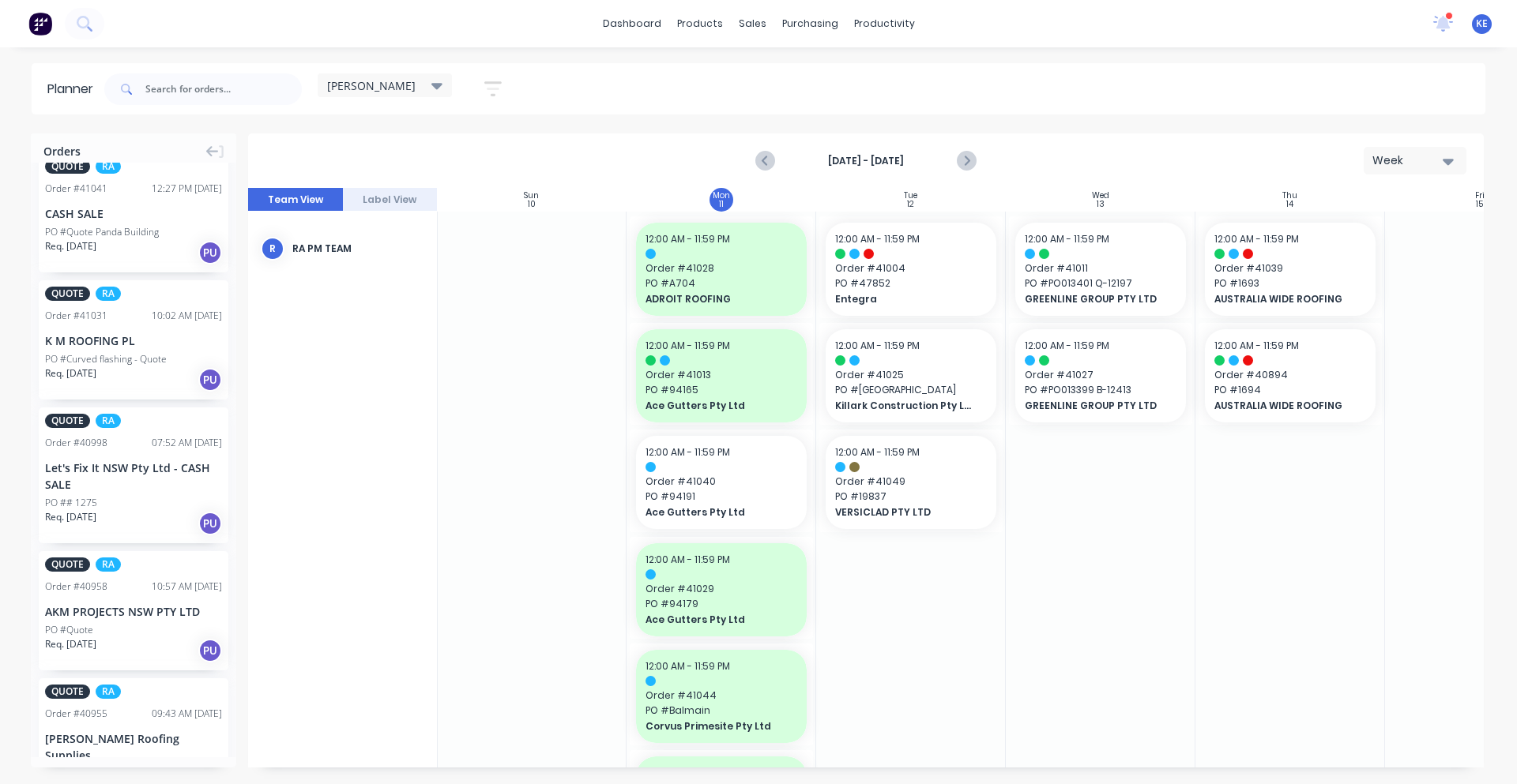
scroll to position [329, 0]
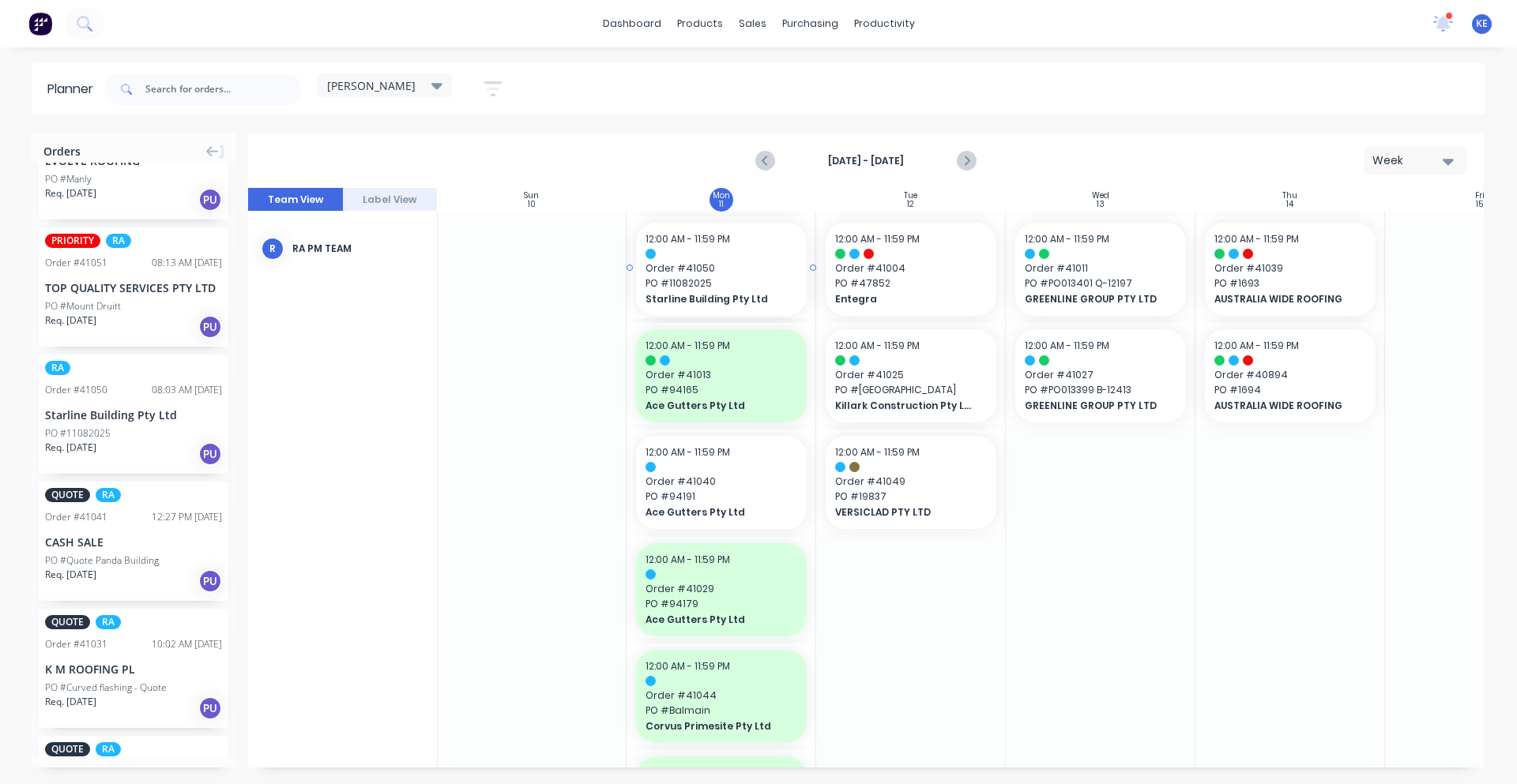
drag, startPoint x: 612, startPoint y: 513, endPoint x: 728, endPoint y: 521, distance: 116.3
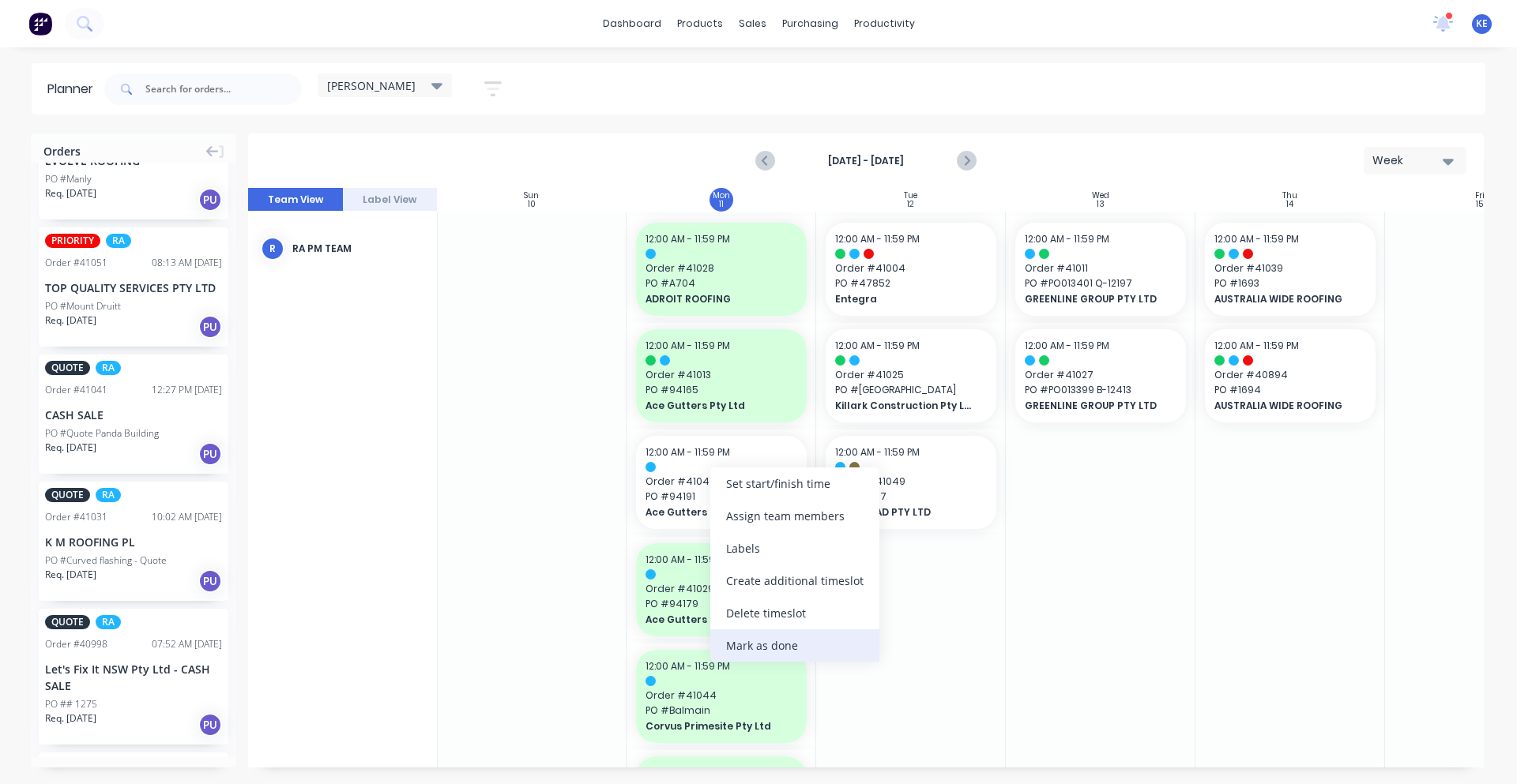
click at [816, 636] on div "Mark as done" at bounding box center [795, 646] width 169 height 33
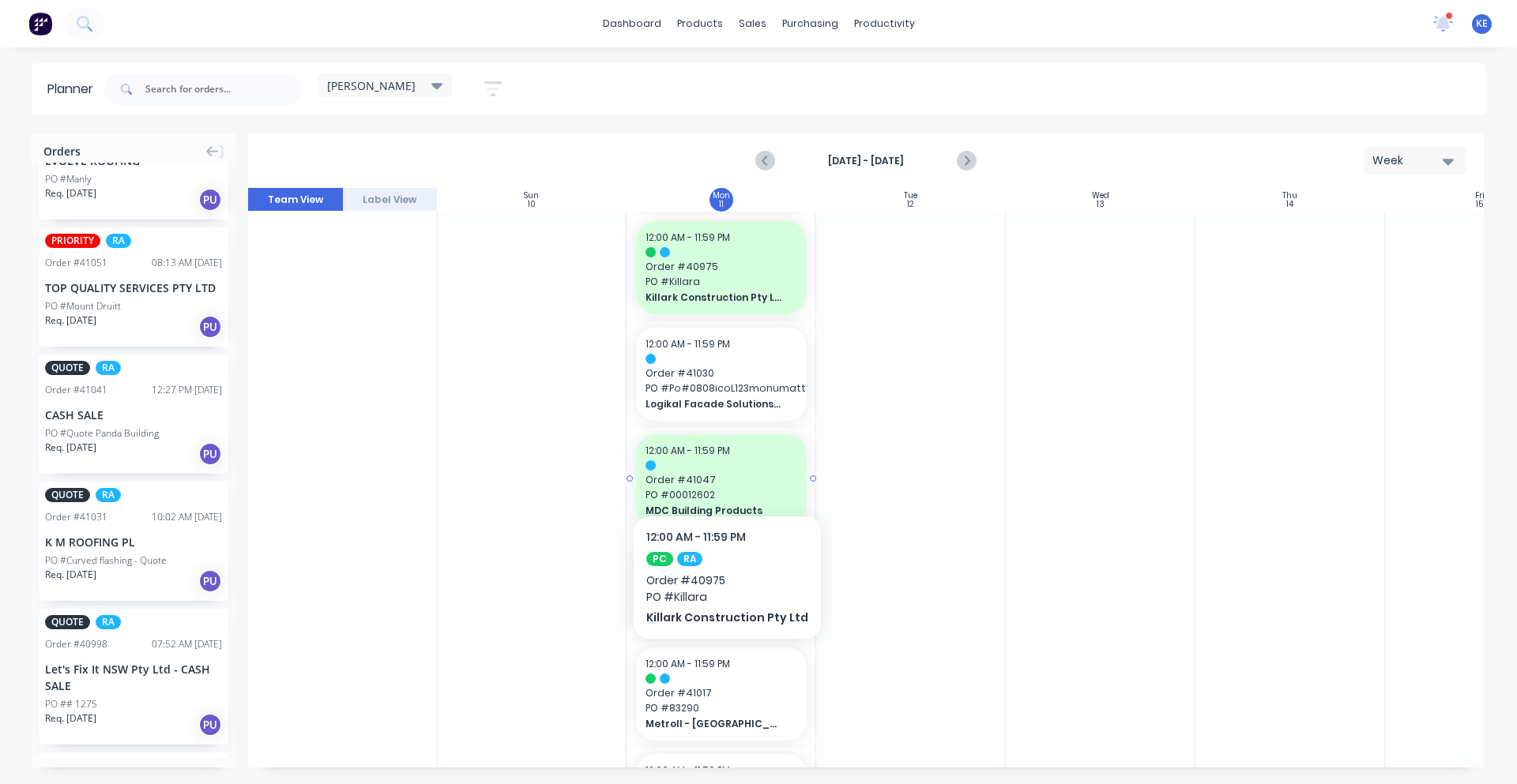
scroll to position [987, 1]
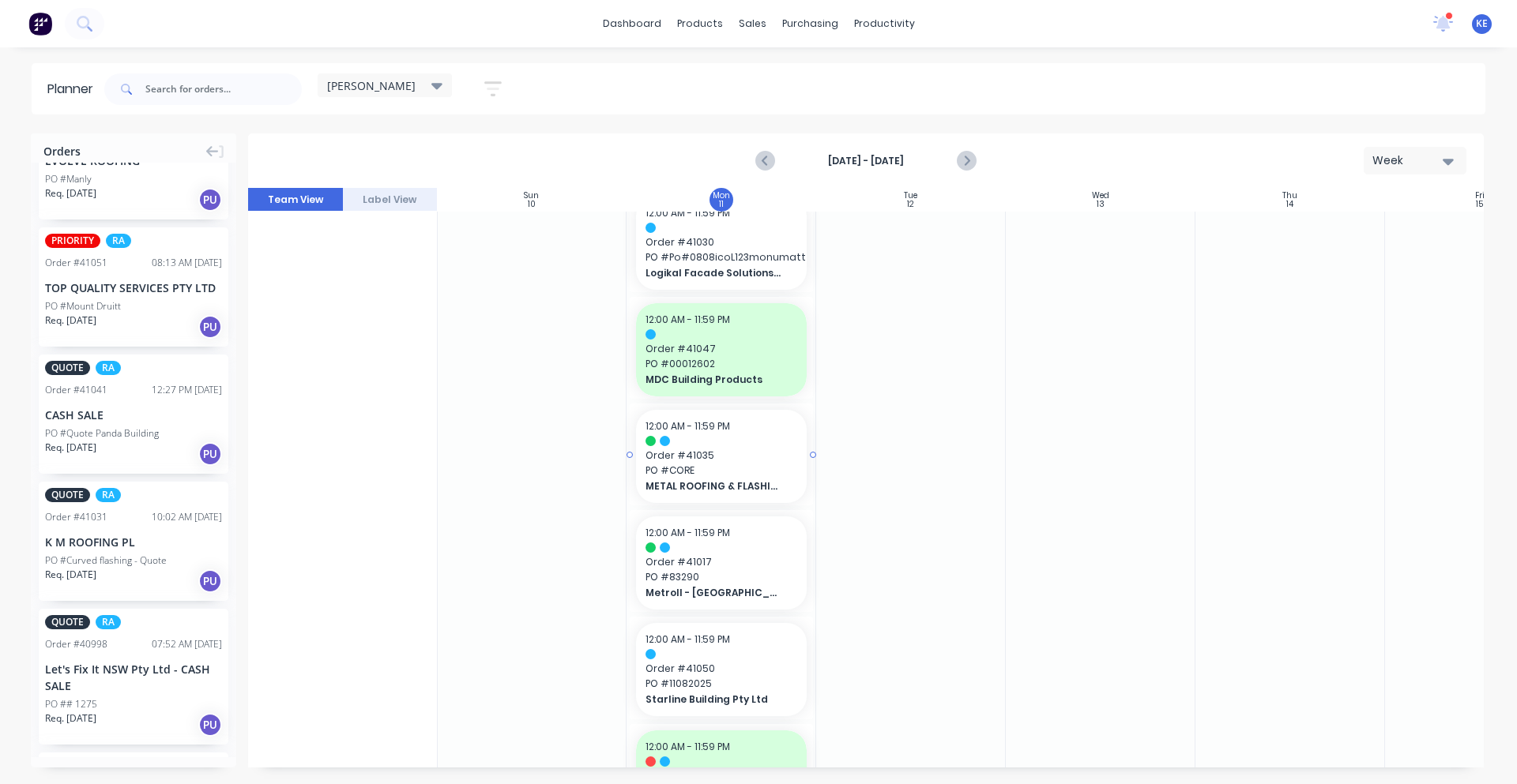
click at [730, 480] on span "METAL ROOFING & FLASHING" at bounding box center [714, 487] width 137 height 15
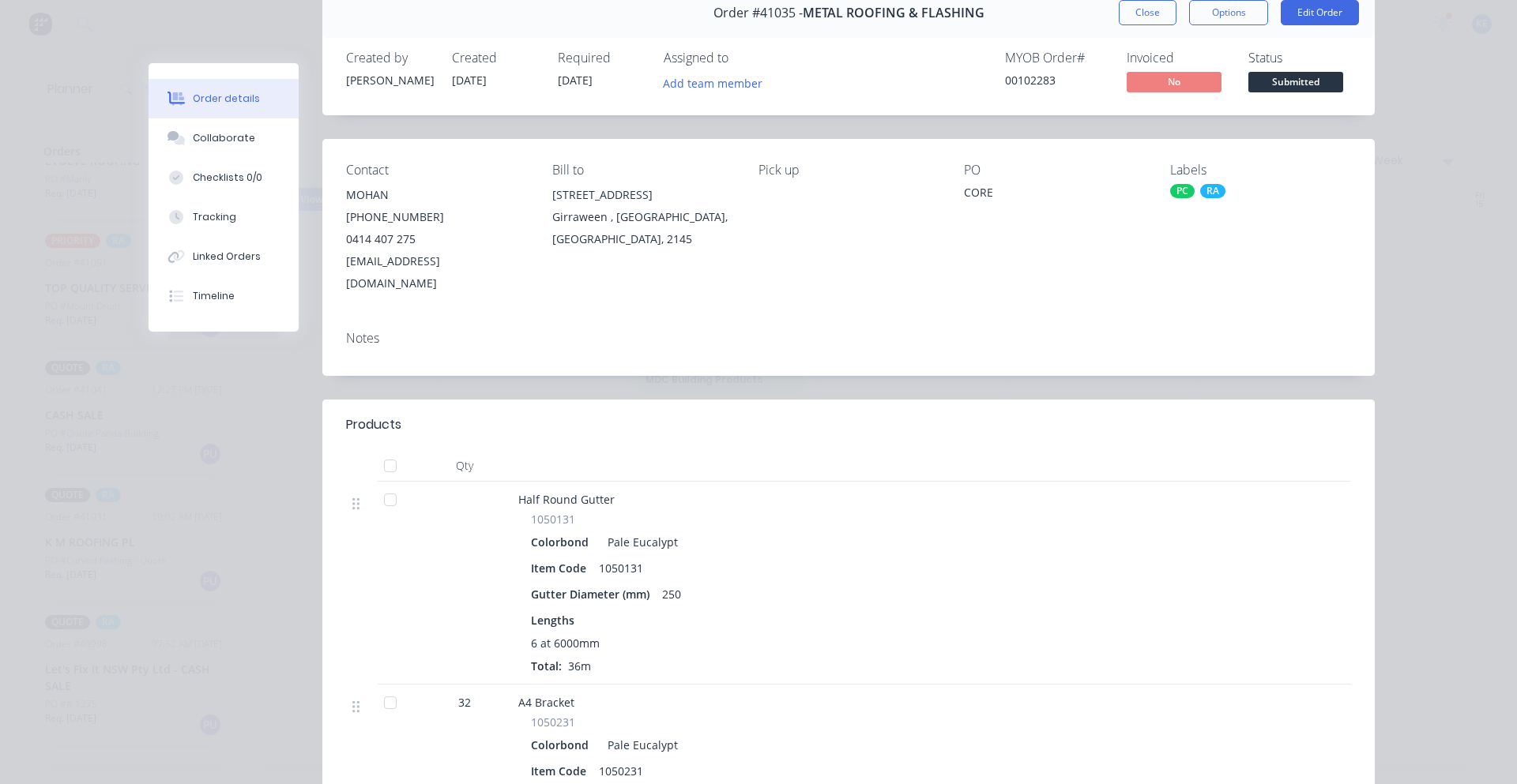
scroll to position [0, 0]
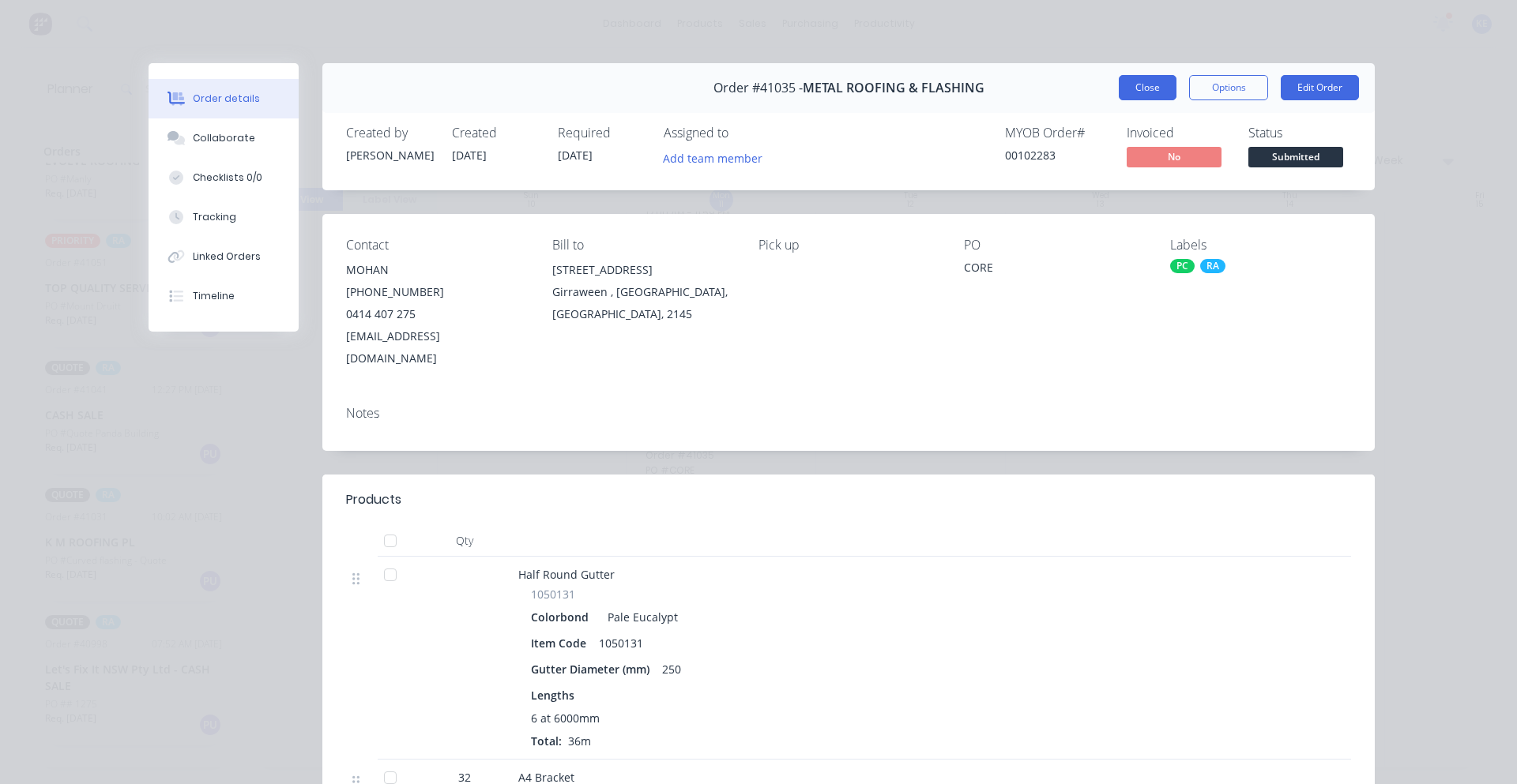
click at [1127, 91] on button "Close" at bounding box center [1147, 87] width 58 height 25
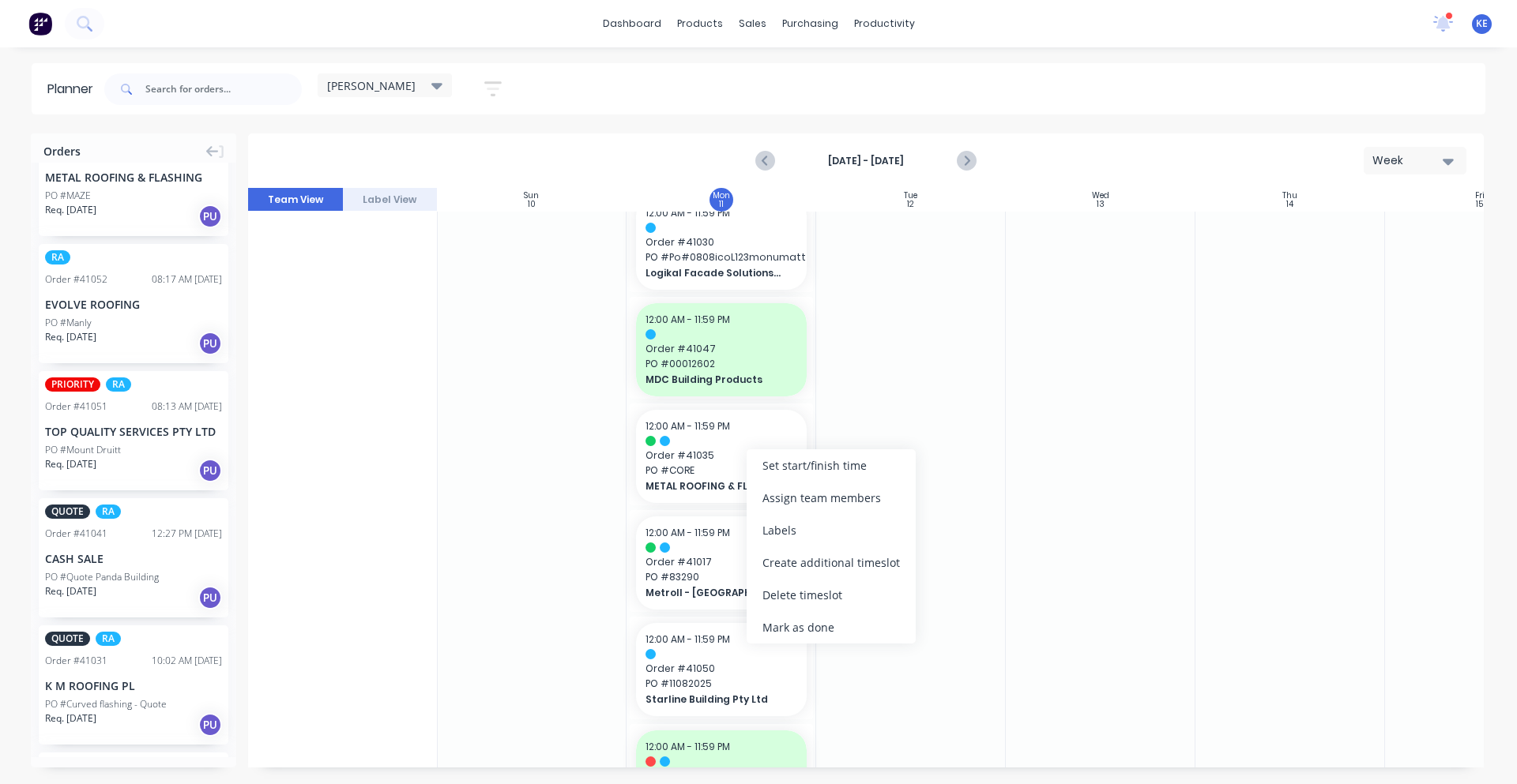
scroll to position [473, 0]
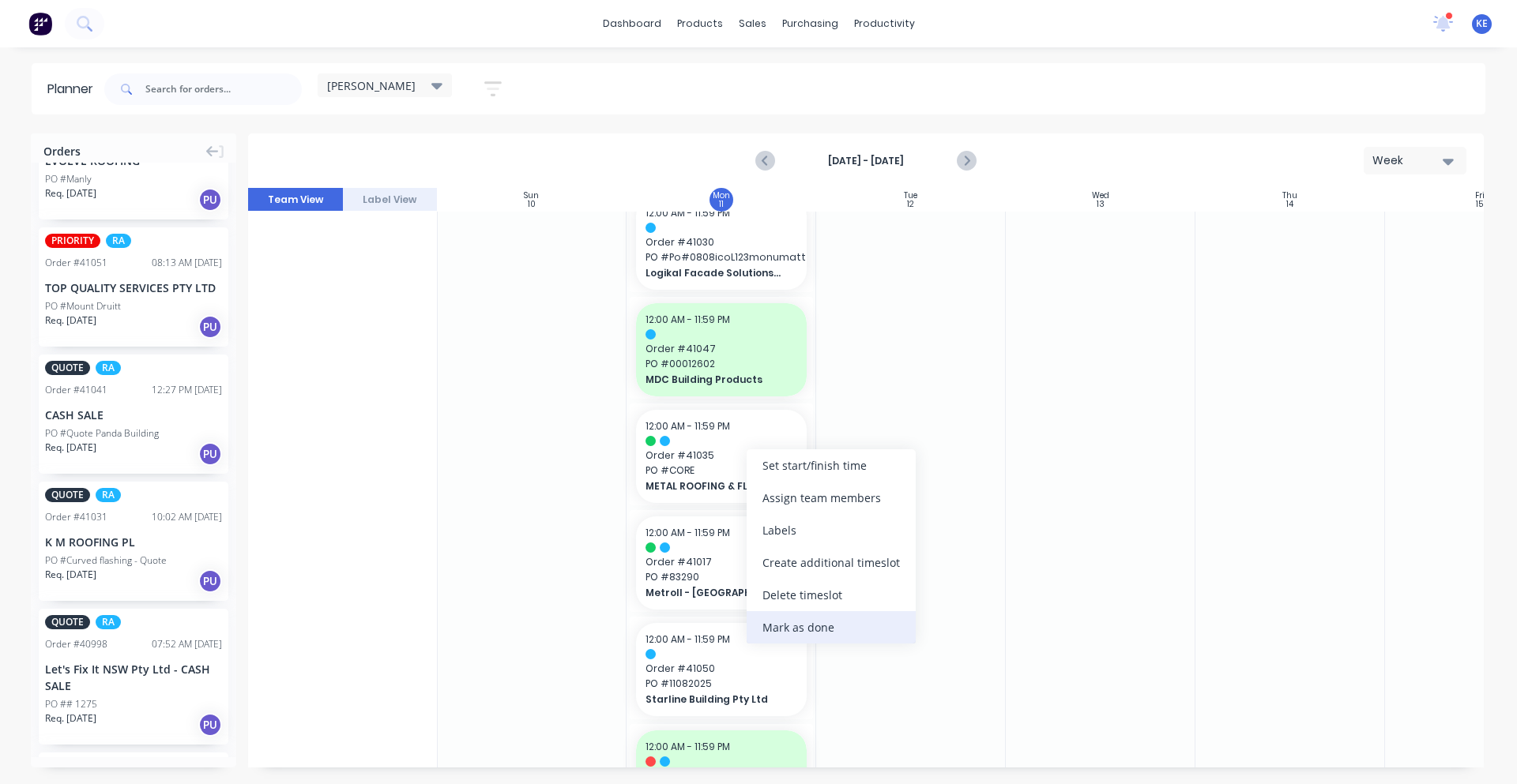
click at [869, 630] on div "Mark as done" at bounding box center [831, 628] width 169 height 33
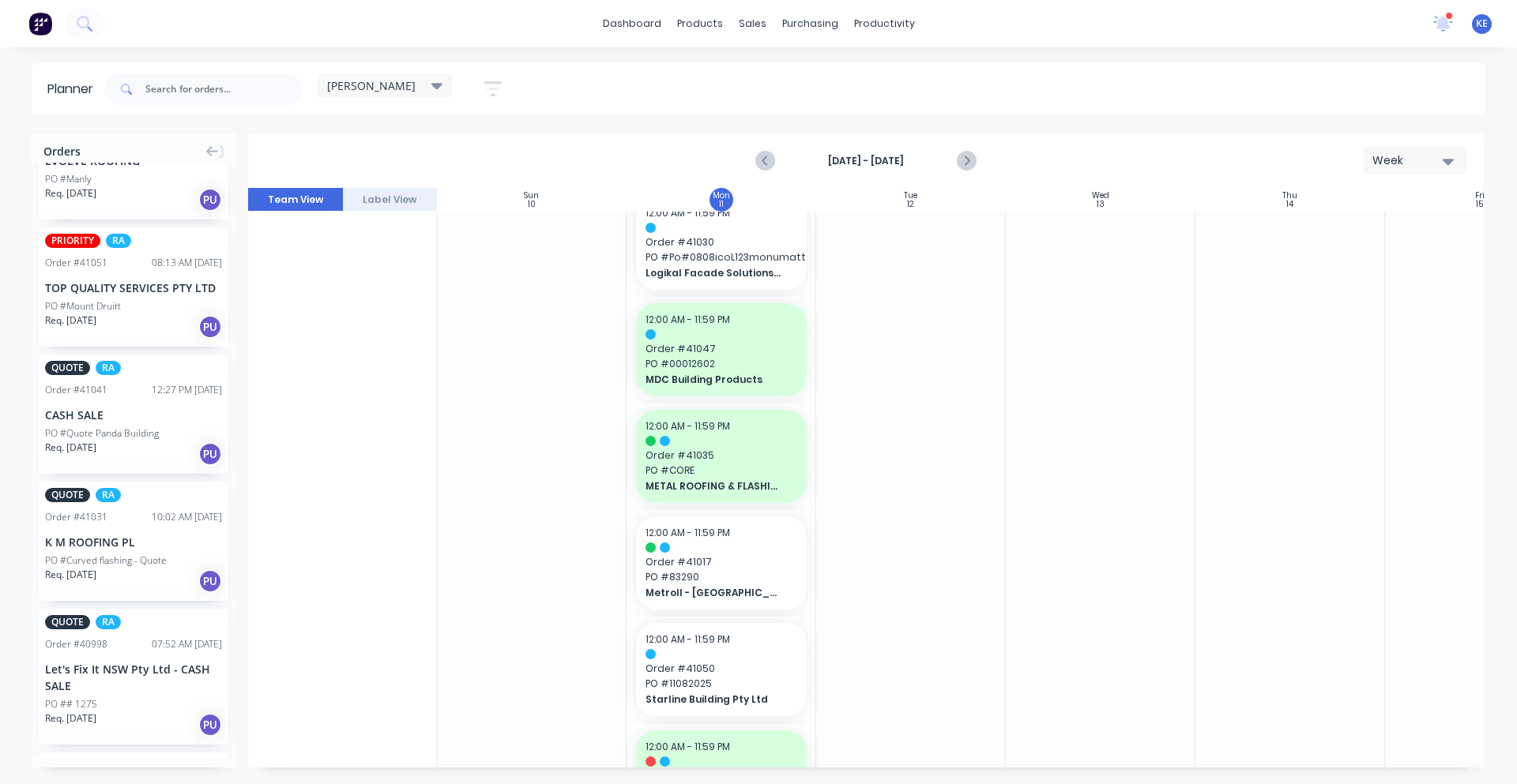
click at [891, 628] on div at bounding box center [911, 405] width 189 height 2361
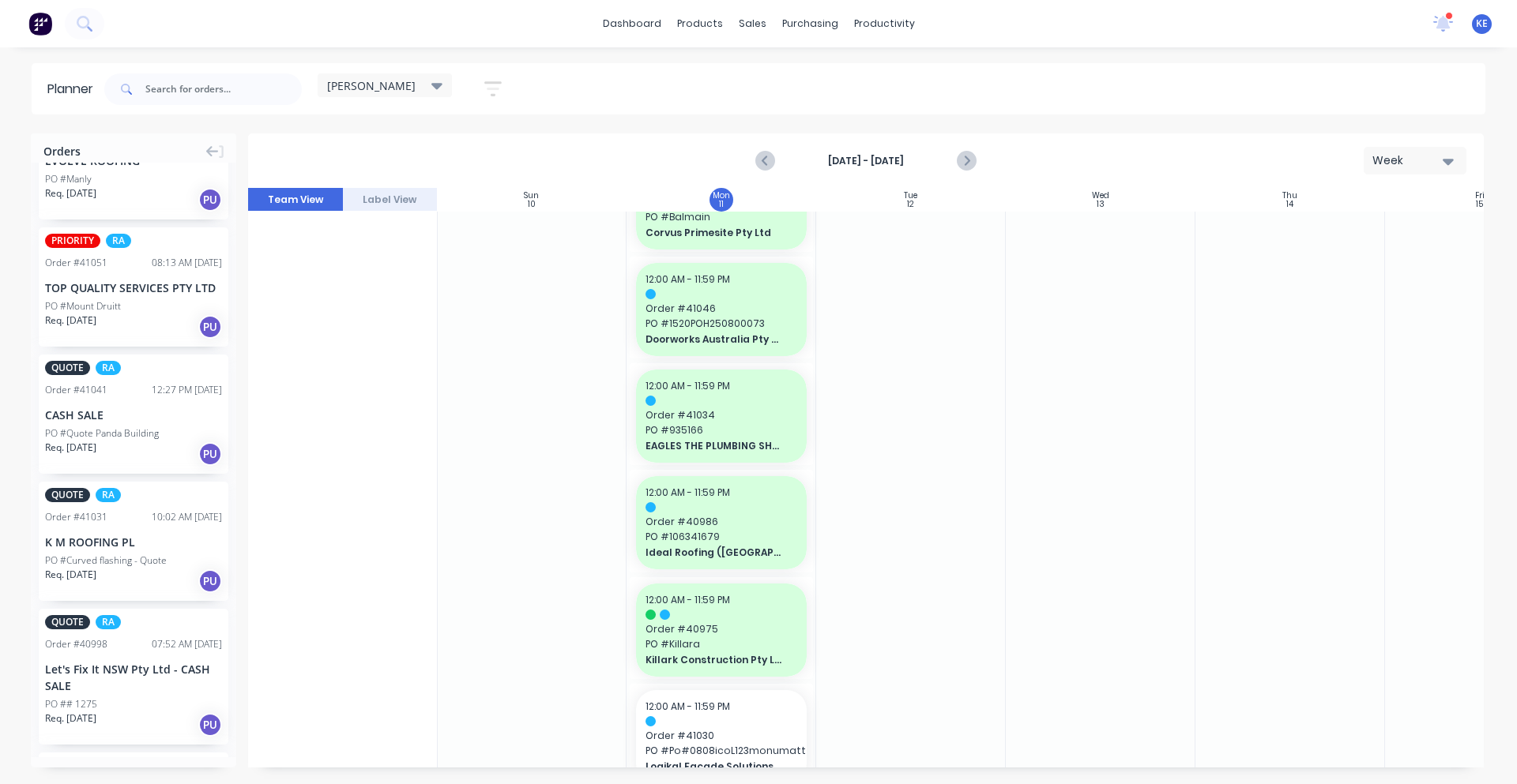
scroll to position [658, 1]
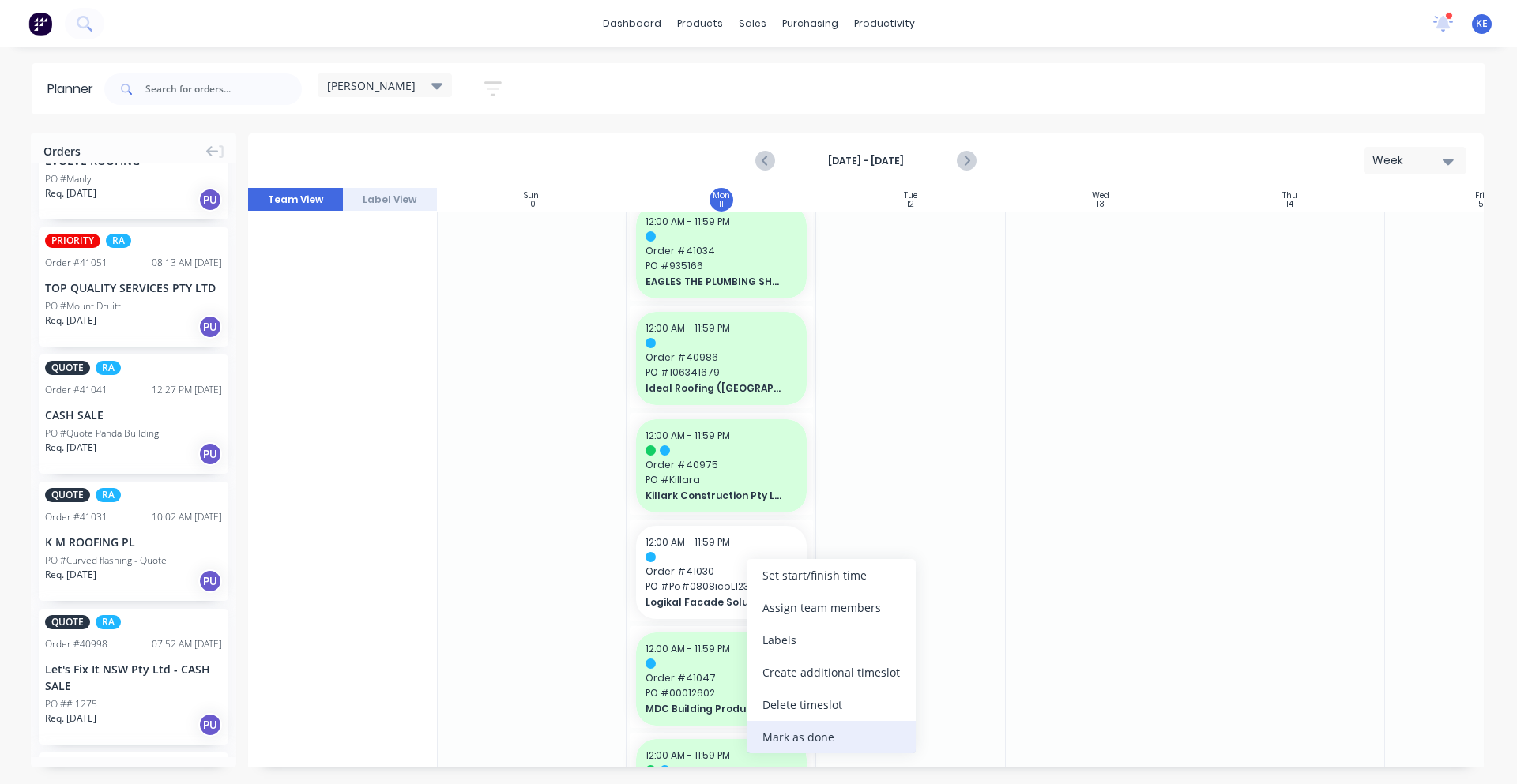
click at [839, 737] on div "Mark as done" at bounding box center [831, 738] width 169 height 33
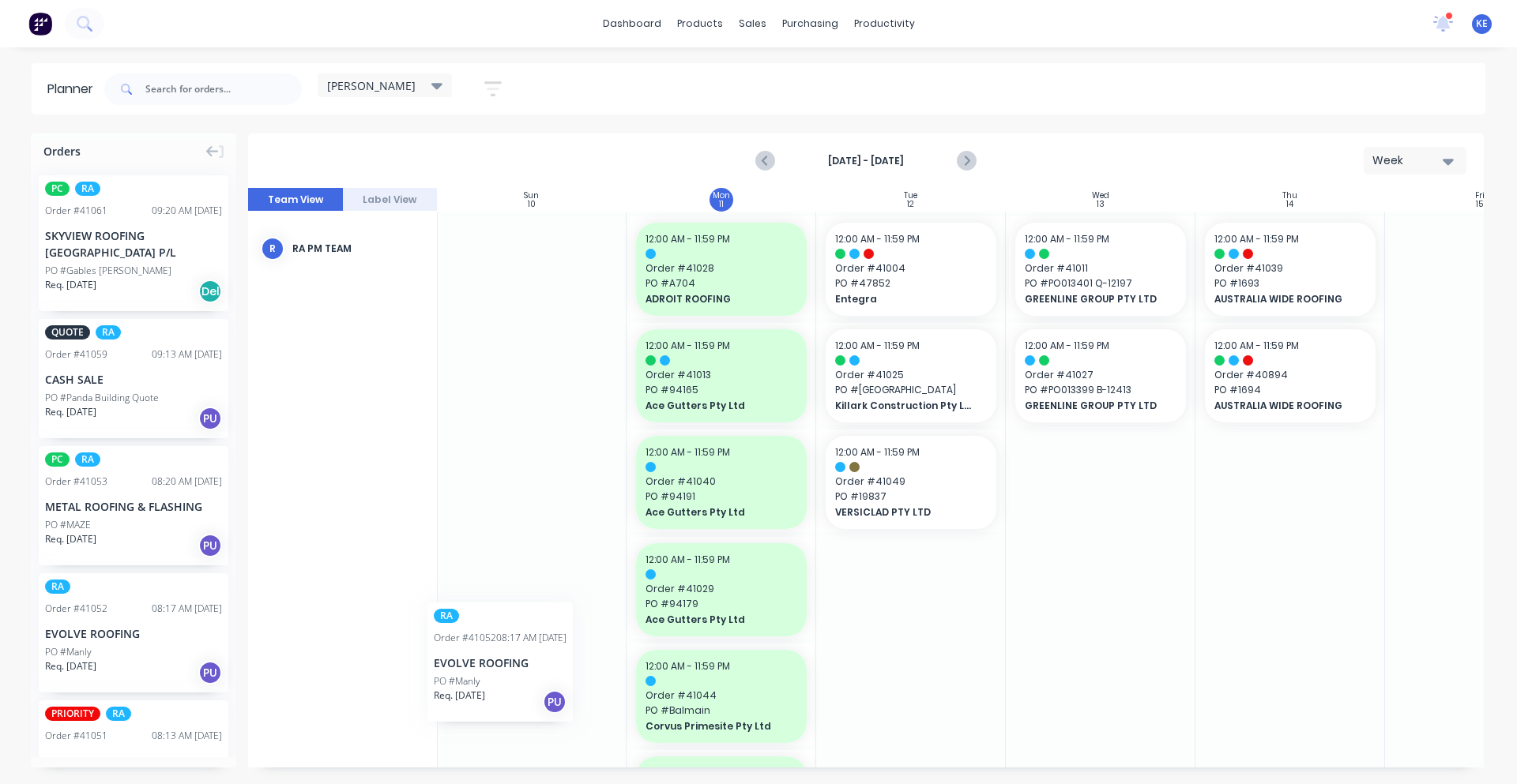
scroll to position [0, 0]
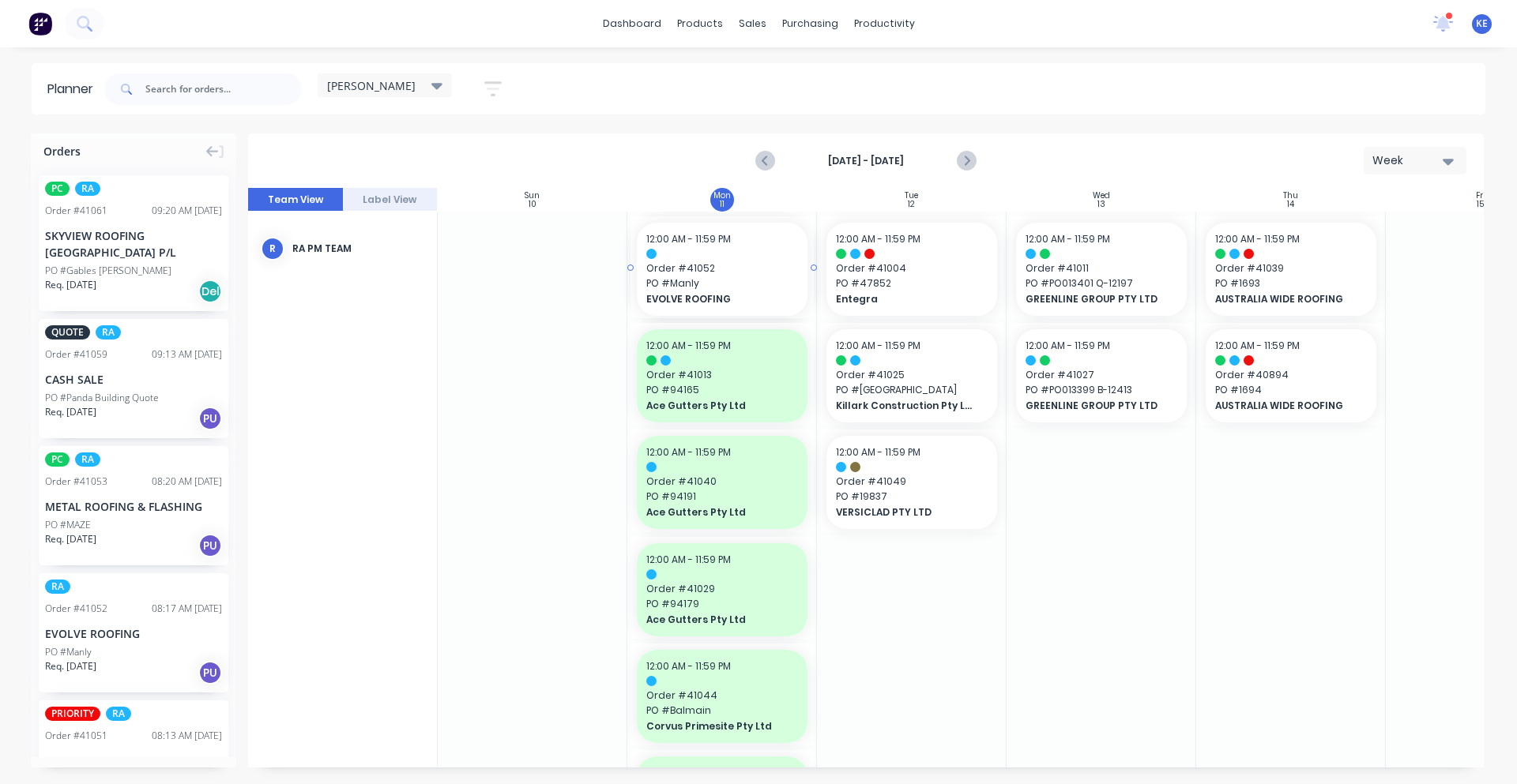
drag, startPoint x: 101, startPoint y: 634, endPoint x: 671, endPoint y: 548, distance: 576.5
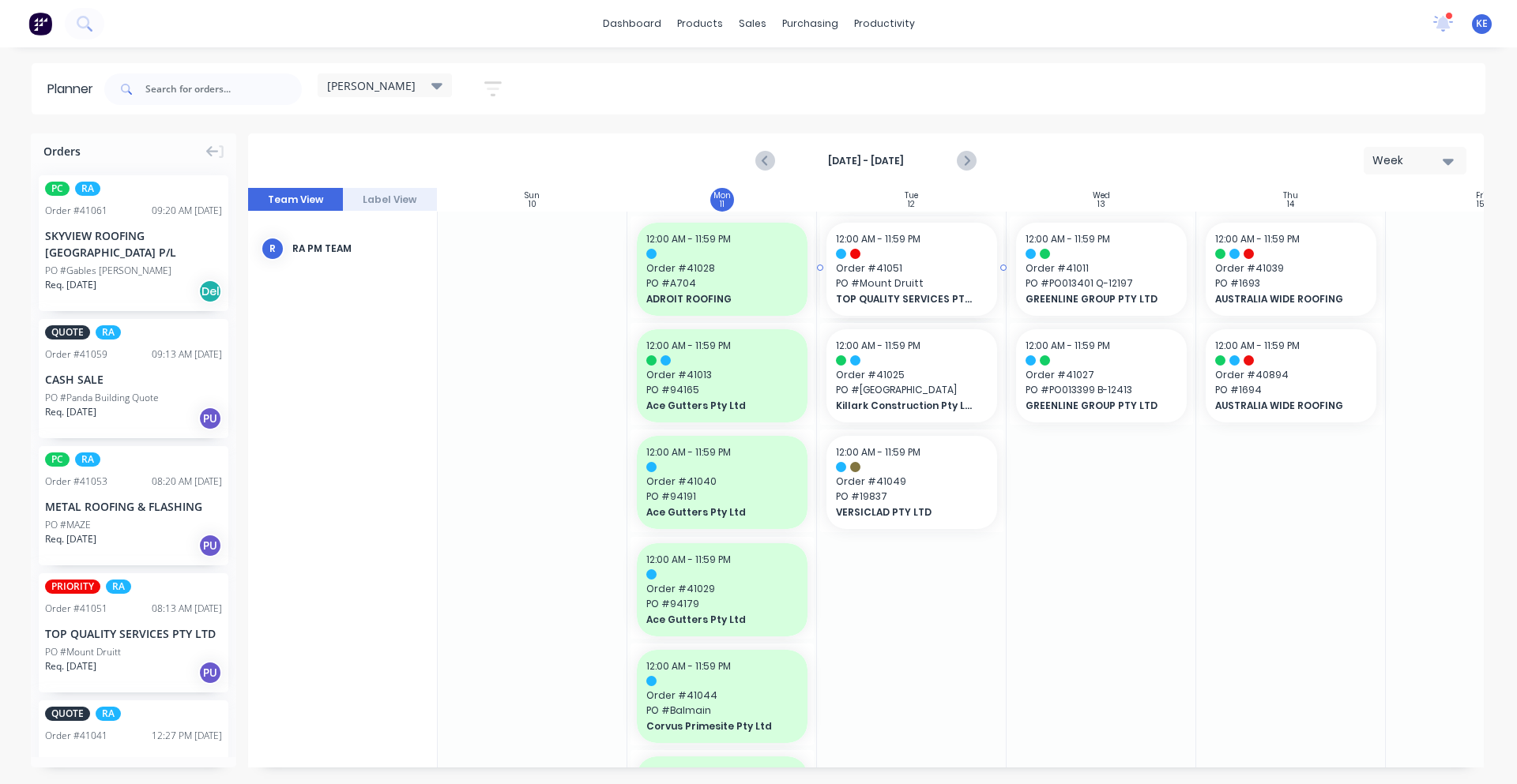
drag, startPoint x: 121, startPoint y: 648, endPoint x: 859, endPoint y: 427, distance: 770.4
drag, startPoint x: 167, startPoint y: 512, endPoint x: 844, endPoint y: 383, distance: 689.2
